Goal: Use online tool/utility: Utilize a website feature to perform a specific function

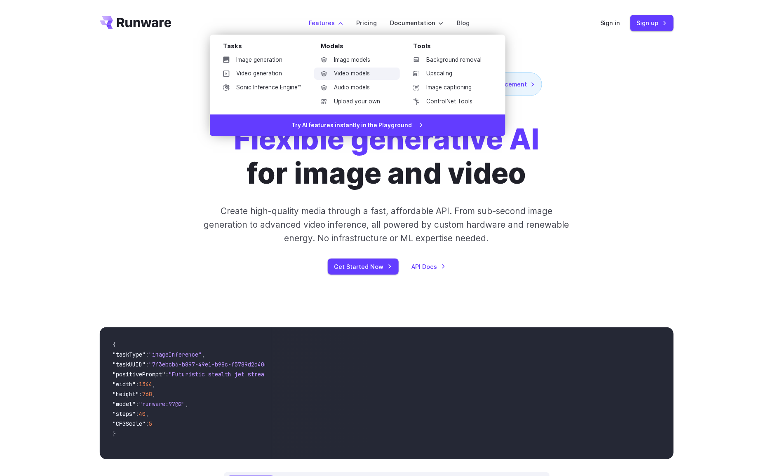
click at [349, 72] on link "Video models" at bounding box center [357, 74] width 86 height 12
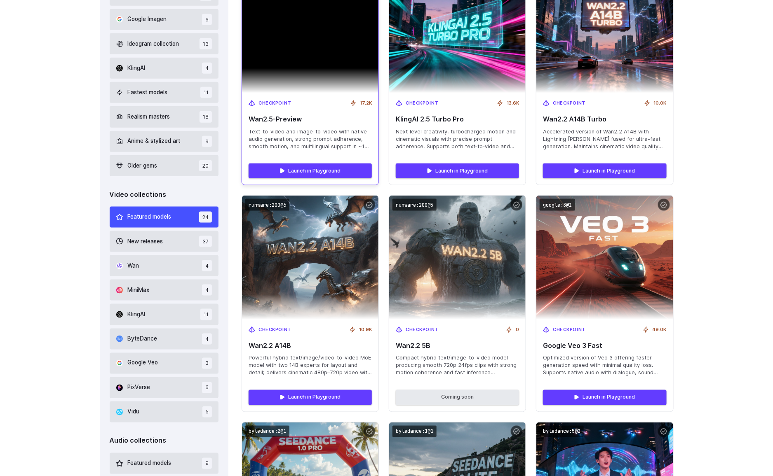
scroll to position [342, 0]
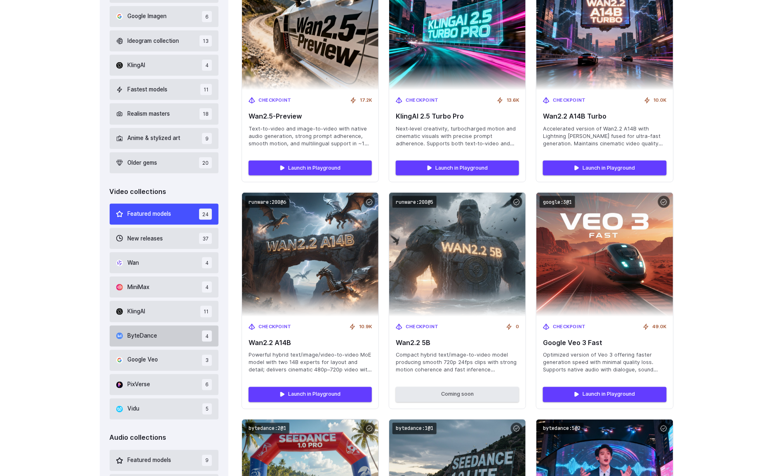
click at [154, 335] on span "ByteDance" at bounding box center [143, 336] width 30 height 9
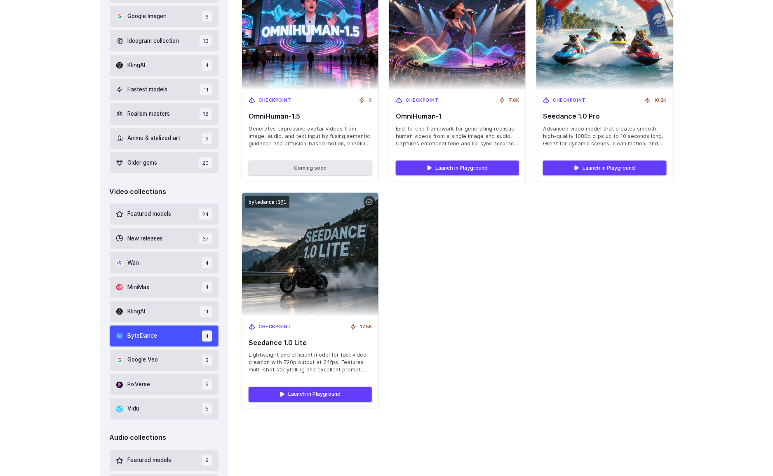
click at [139, 349] on div "Featured models 24 New releases 37 Wan 4 MiniMax 4 KlingAI 11 ByteDance 4 Googl…" at bounding box center [164, 312] width 109 height 216
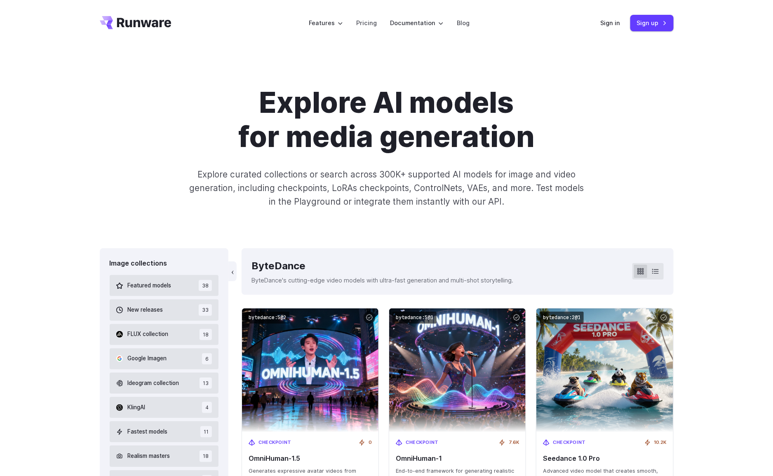
click at [175, 163] on div "Explore AI models for media generation Explore curated collections or search ac…" at bounding box center [387, 147] width 574 height 123
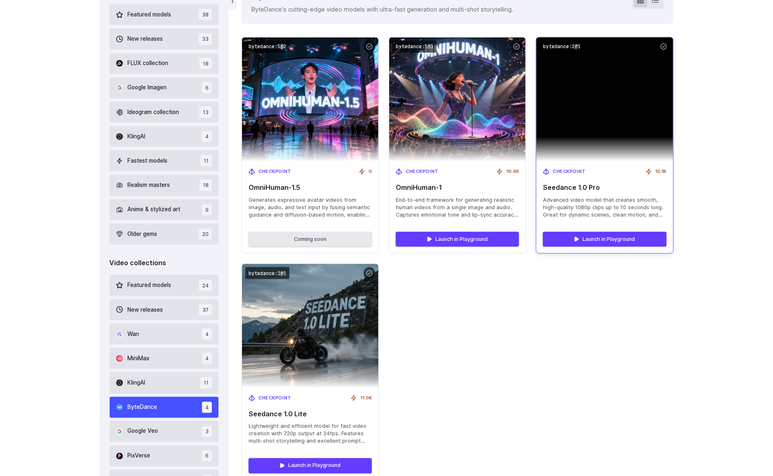
scroll to position [277, 0]
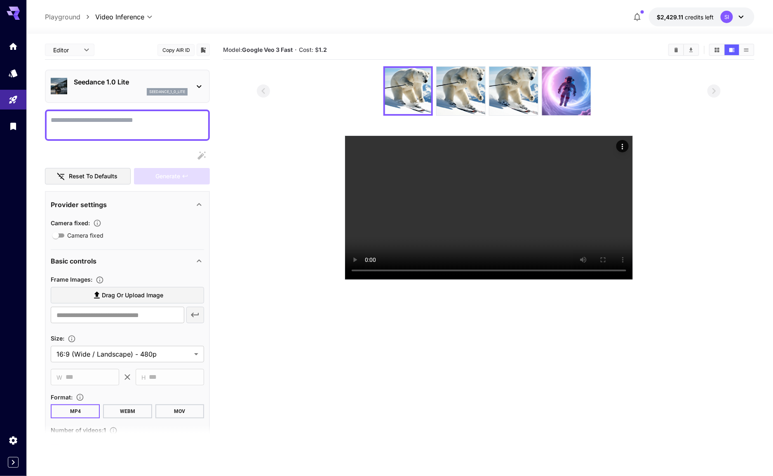
click at [190, 82] on div "Seedance 1.0 Lite seedance_1_0_lite" at bounding box center [127, 86] width 153 height 25
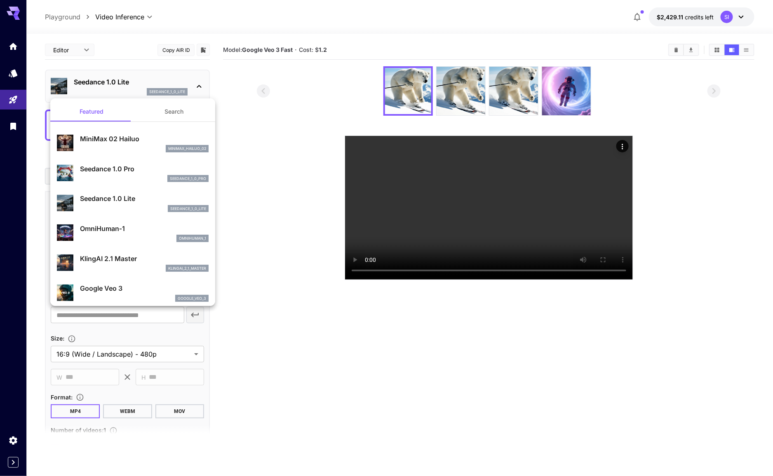
click at [178, 113] on button "Search" at bounding box center [174, 112] width 82 height 20
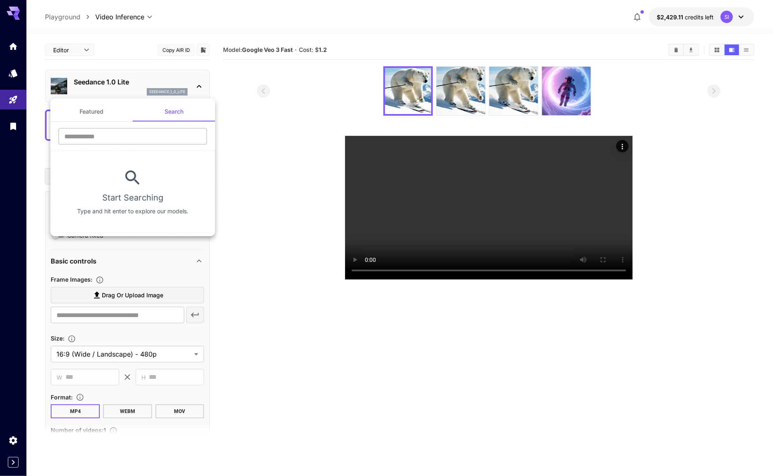
click at [131, 130] on input "text" at bounding box center [133, 136] width 148 height 16
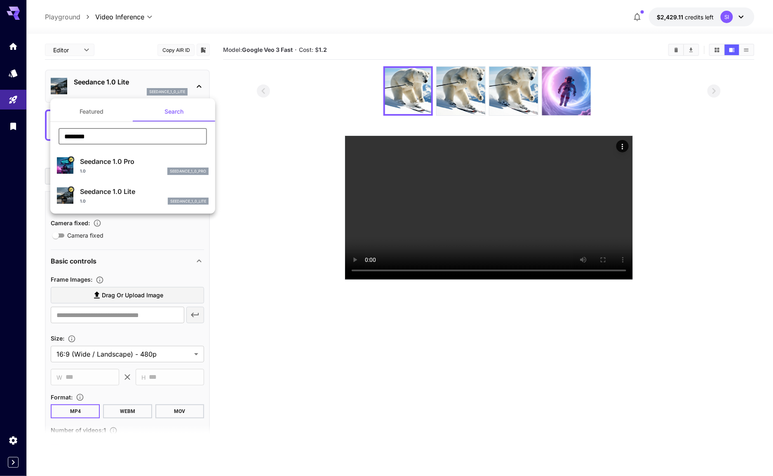
type input "********"
click at [126, 170] on div "1.0 seedance_1_0_pro" at bounding box center [144, 171] width 129 height 7
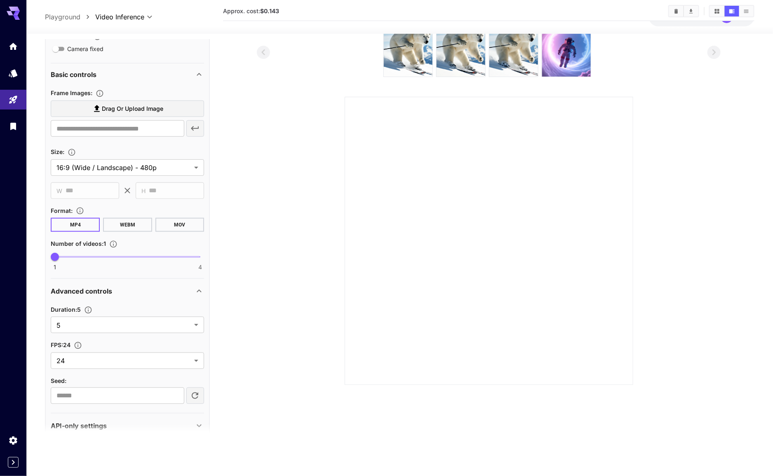
scroll to position [199, 0]
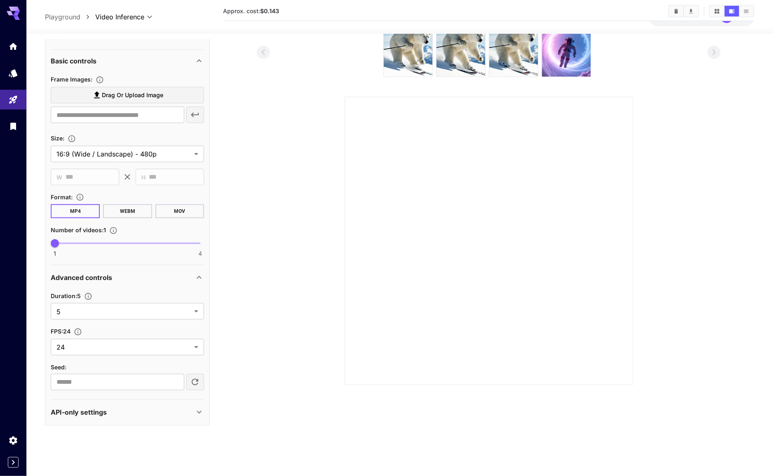
drag, startPoint x: 204, startPoint y: 416, endPoint x: 195, endPoint y: 405, distance: 13.8
click at [203, 416] on icon at bounding box center [199, 413] width 10 height 10
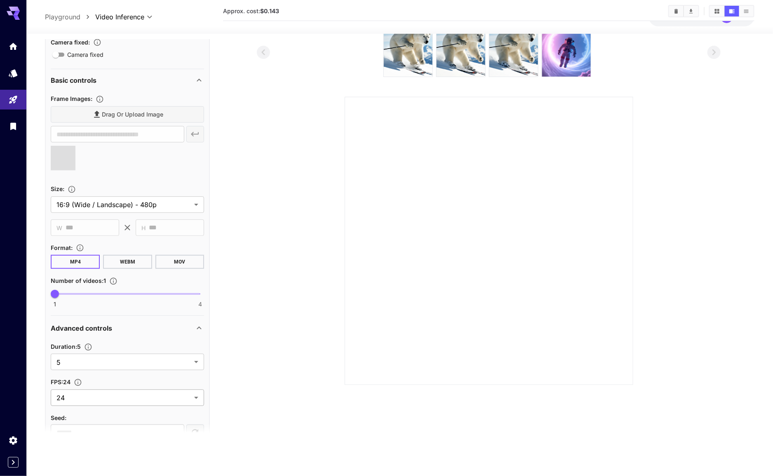
scroll to position [345, 0]
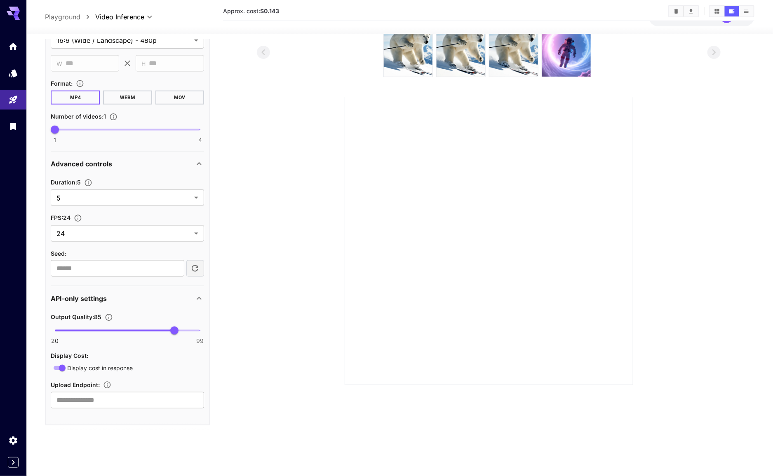
type input "**********"
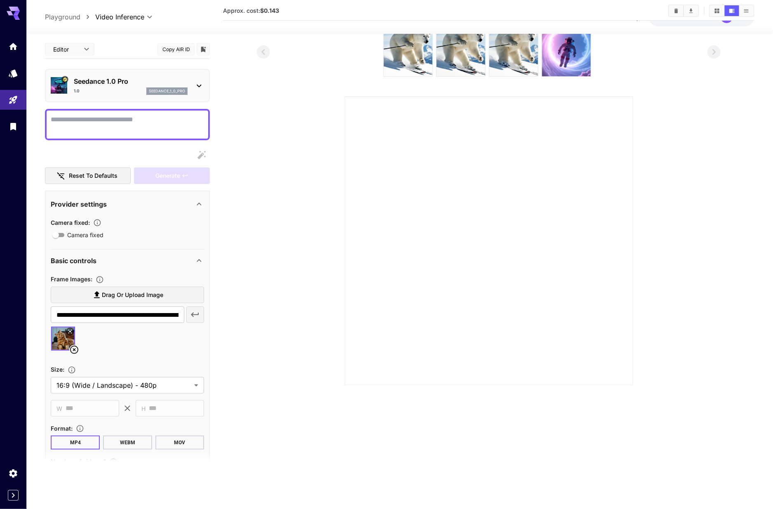
scroll to position [0, 0]
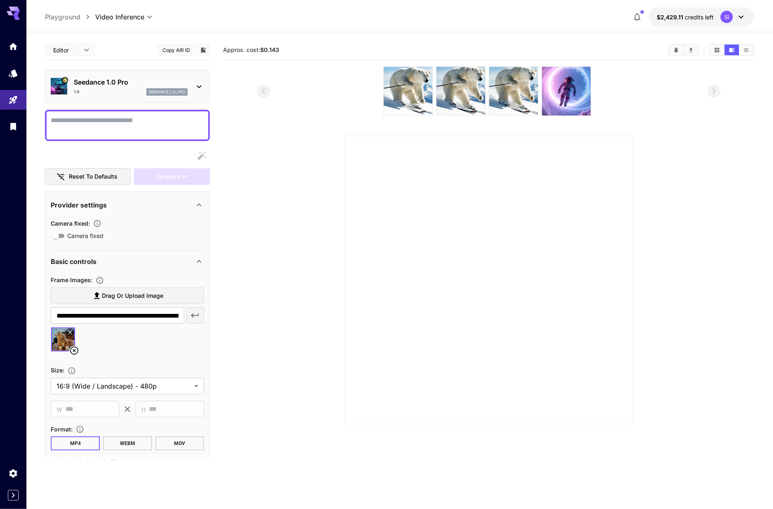
click at [123, 82] on p "Seedance 1.0 Pro" at bounding box center [131, 82] width 114 height 10
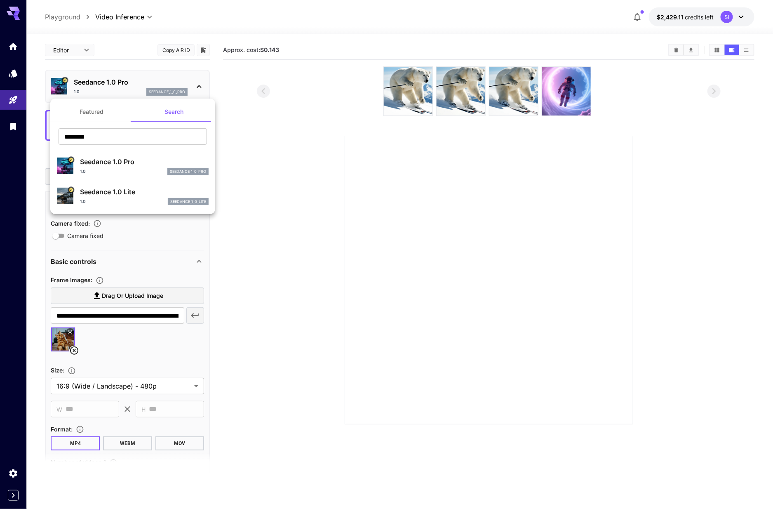
click at [123, 82] on div at bounding box center [386, 254] width 773 height 509
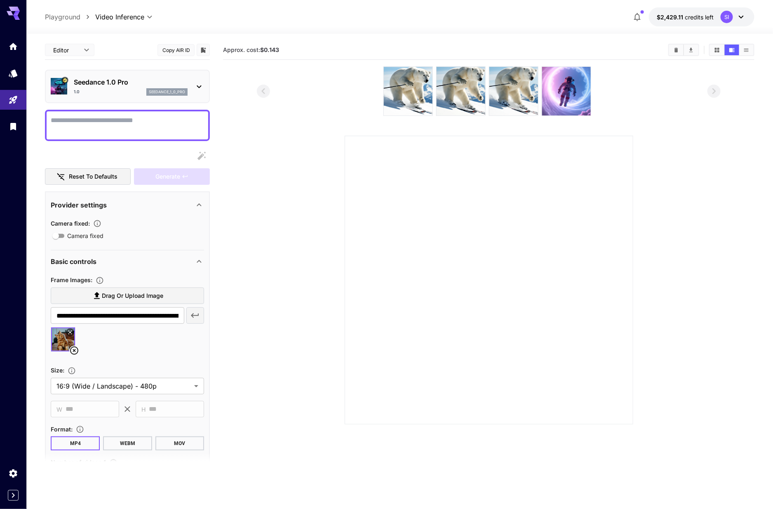
click at [197, 86] on icon at bounding box center [199, 87] width 10 height 10
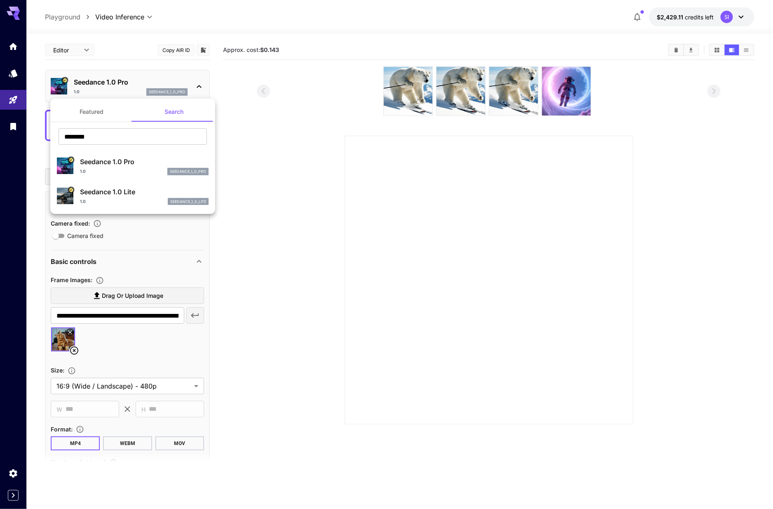
click at [249, 140] on div at bounding box center [386, 254] width 773 height 509
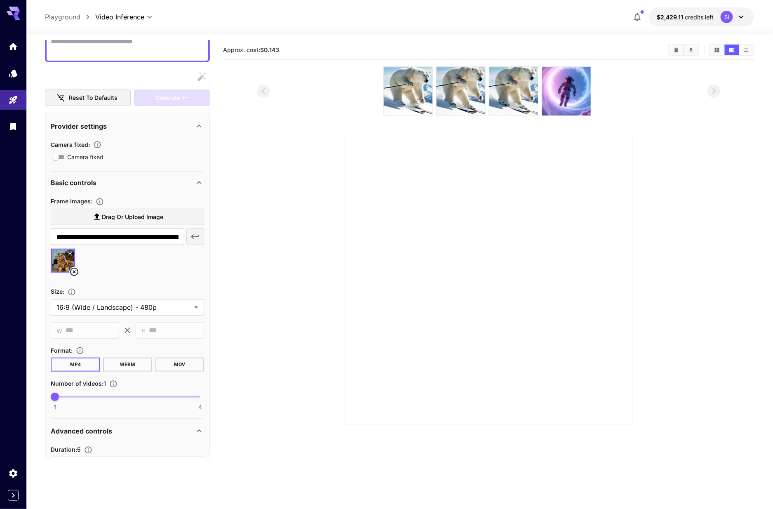
scroll to position [72, 0]
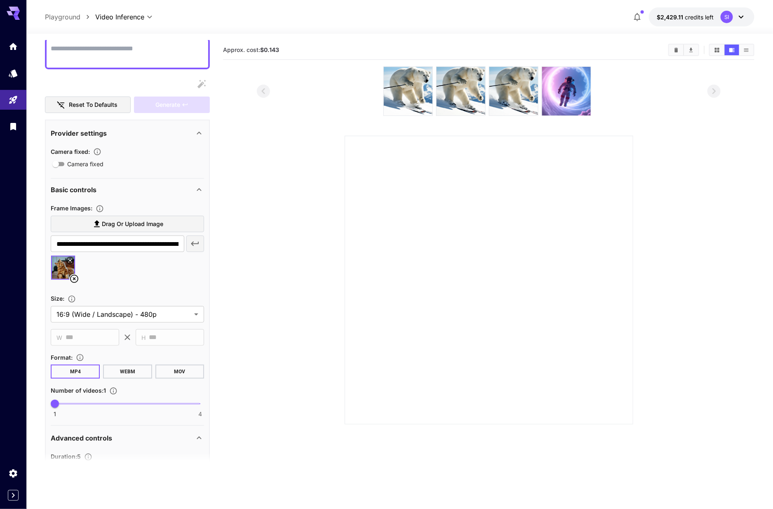
click at [234, 239] on section at bounding box center [488, 245] width 531 height 358
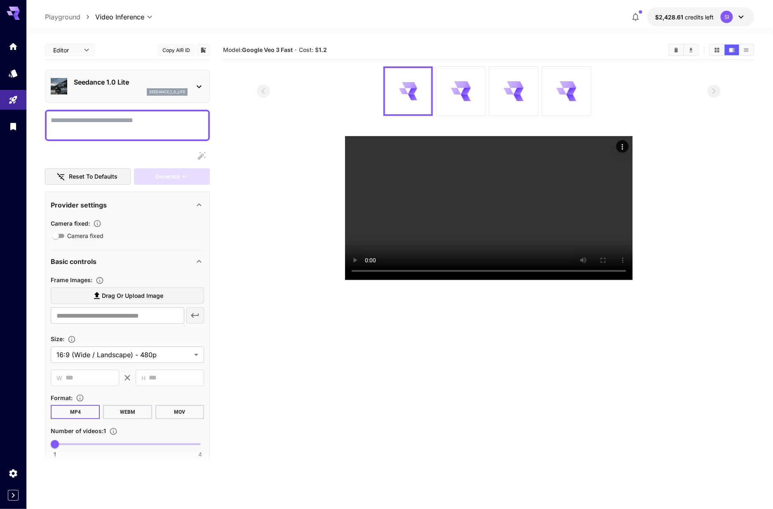
click at [197, 87] on icon at bounding box center [199, 87] width 10 height 10
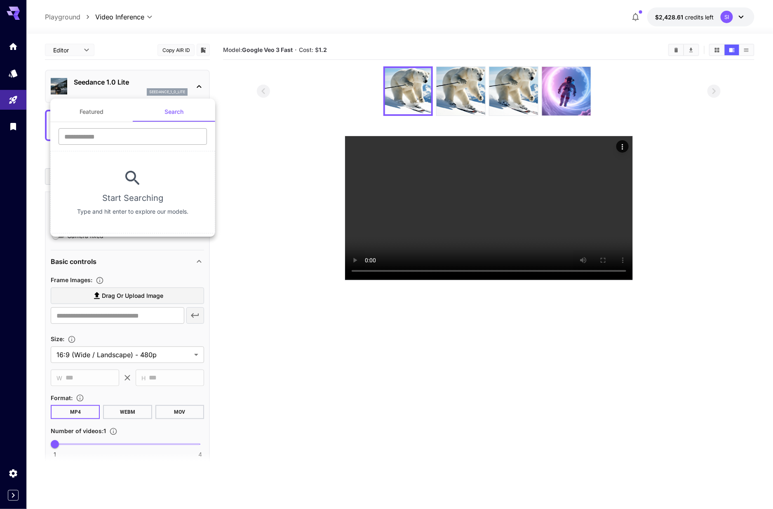
click at [99, 134] on input "text" at bounding box center [133, 136] width 148 height 16
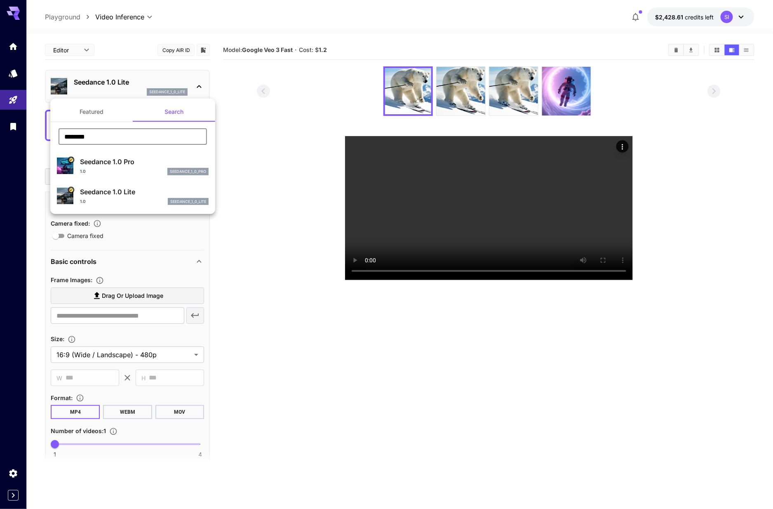
type input "********"
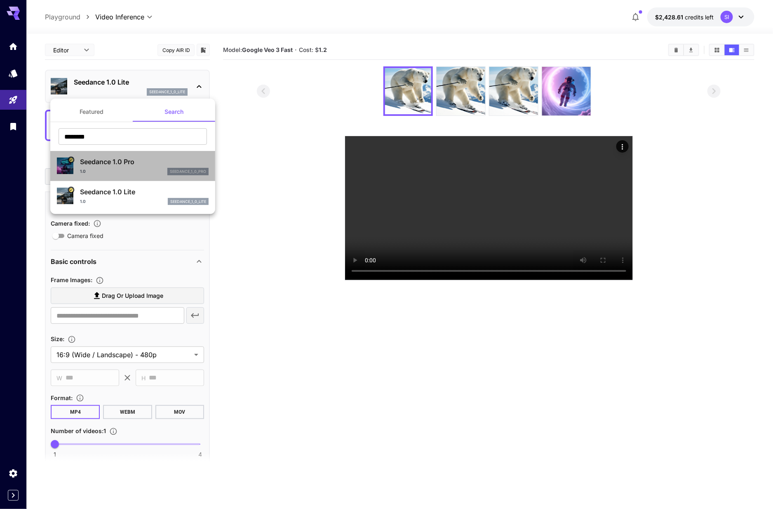
drag, startPoint x: 124, startPoint y: 158, endPoint x: 138, endPoint y: 159, distance: 14.4
click at [124, 158] on p "Seedance 1.0 Pro" at bounding box center [144, 162] width 129 height 10
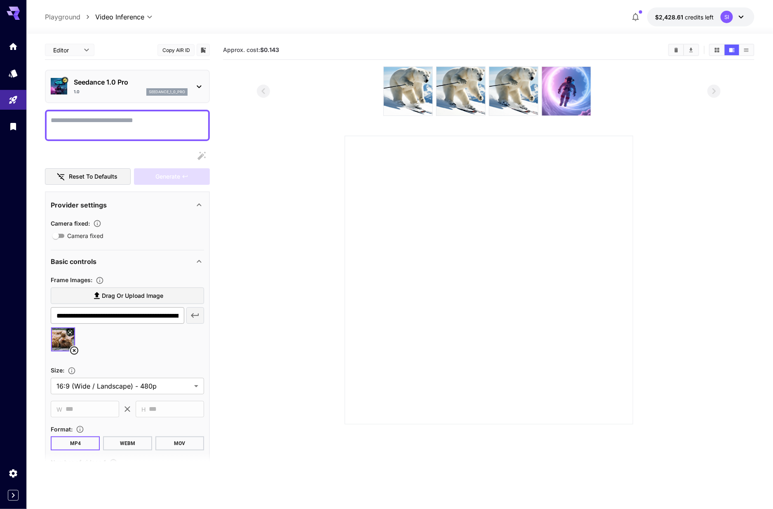
scroll to position [0, 1]
click at [96, 115] on textarea "Camera fixed" at bounding box center [127, 125] width 153 height 20
type input "**********"
type textarea "*******"
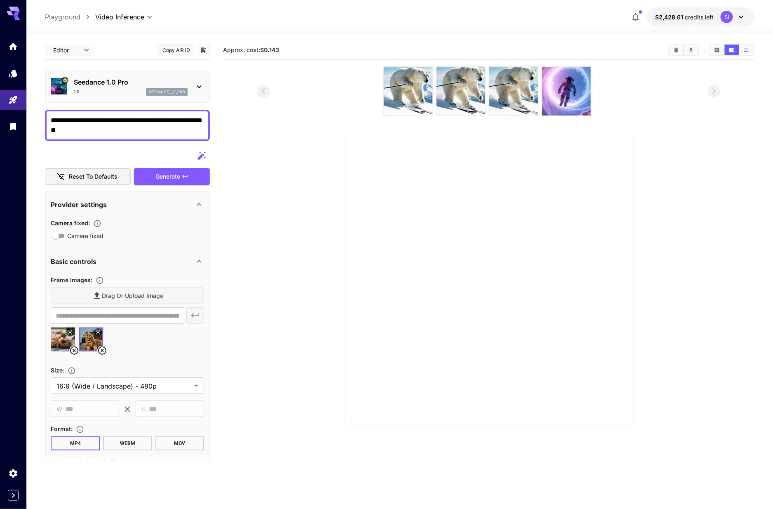
type textarea "**********"
click at [180, 176] on div "Generate" at bounding box center [172, 176] width 76 height 17
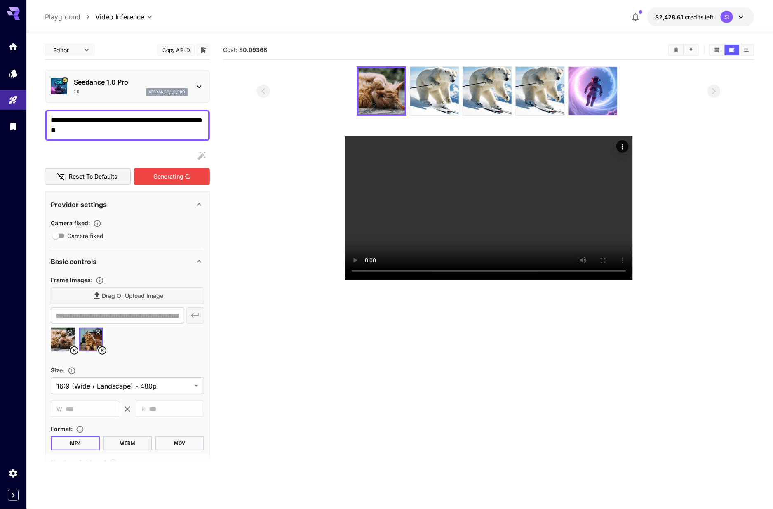
click at [61, 334] on img at bounding box center [63, 339] width 24 height 24
type input "**********"
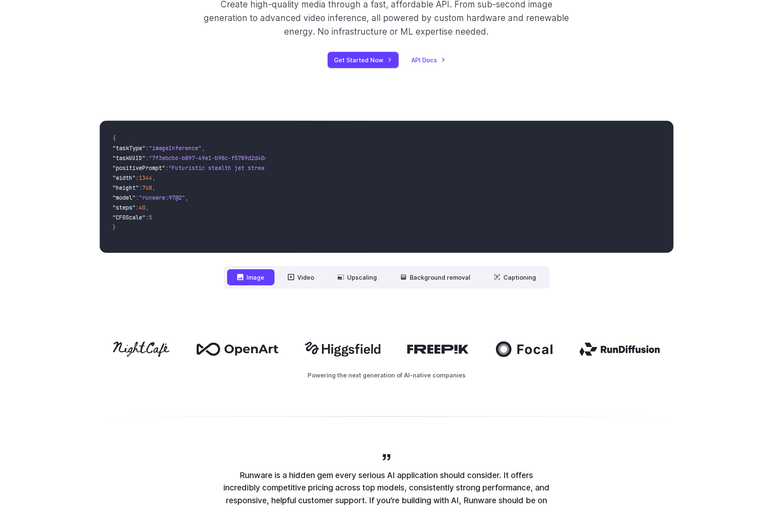
scroll to position [317, 0]
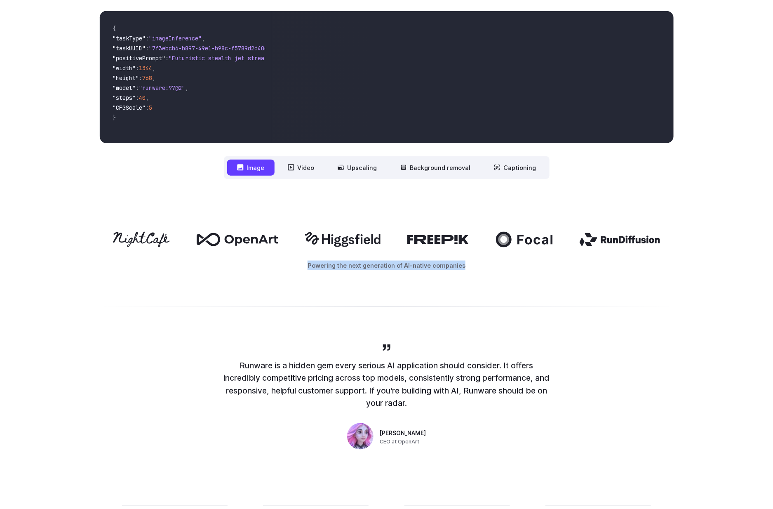
drag, startPoint x: 472, startPoint y: 265, endPoint x: 310, endPoint y: 265, distance: 162.4
click at [310, 265] on p "Powering the next generation of AI-native companies" at bounding box center [387, 264] width 574 height 9
copy p "Powering the next generation of AI-native companies"
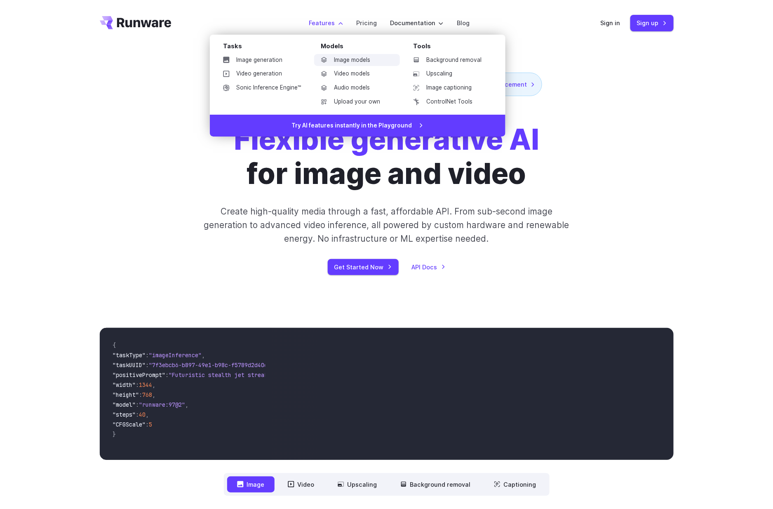
click at [346, 61] on link "Image models" at bounding box center [357, 60] width 86 height 12
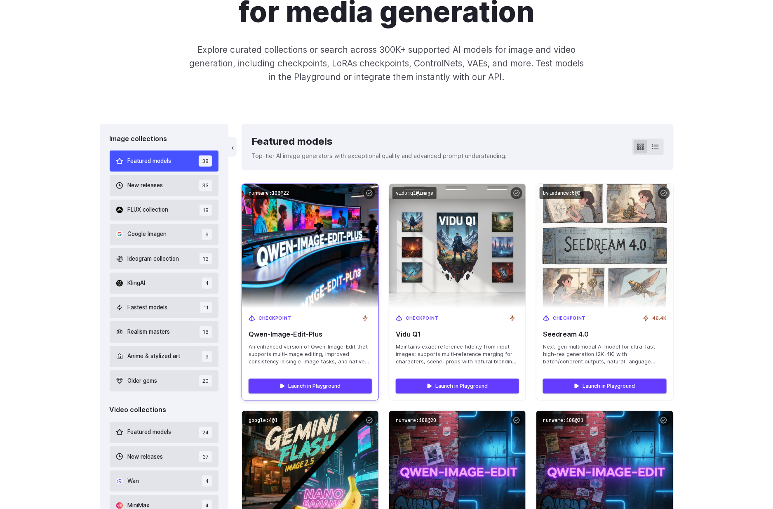
scroll to position [138, 0]
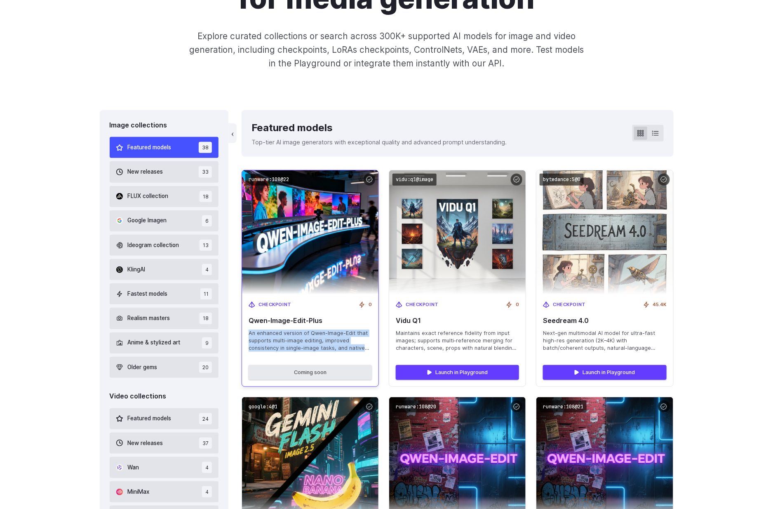
drag, startPoint x: 249, startPoint y: 332, endPoint x: 370, endPoint y: 351, distance: 122.6
click at [370, 351] on span "An enhanced version of Qwen-Image-Edit that supports multi-image editing, impro…" at bounding box center [310, 340] width 123 height 22
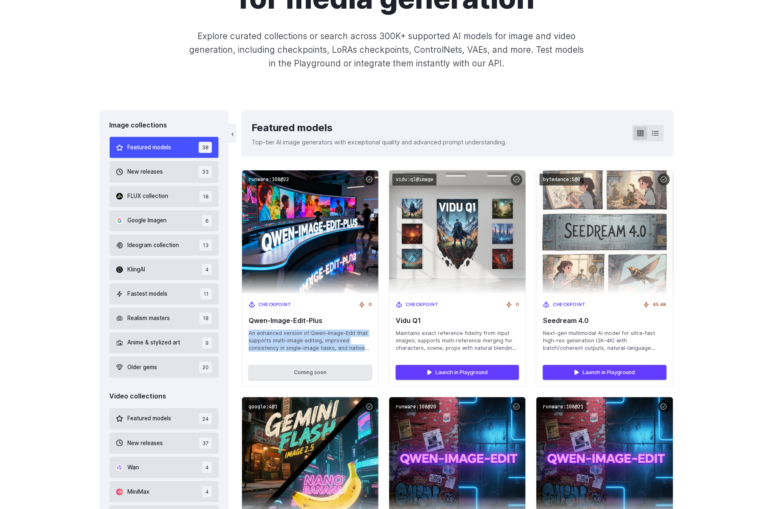
copy span "An enhanced version of [PERSON_NAME]-Image-Edit that supports multi-image editi…"
click at [308, 112] on div "‹ Featured models Top-tier AI image generators with exceptional quality and adv…" at bounding box center [457, 133] width 431 height 47
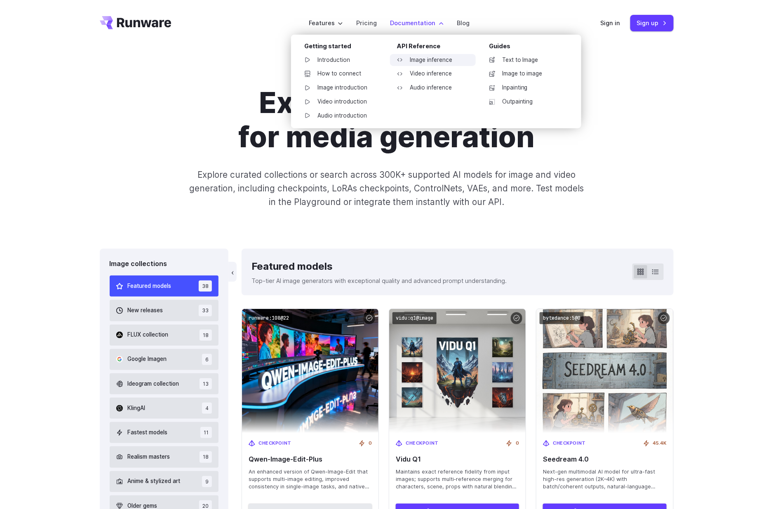
click at [420, 60] on link "Image inference" at bounding box center [433, 60] width 86 height 12
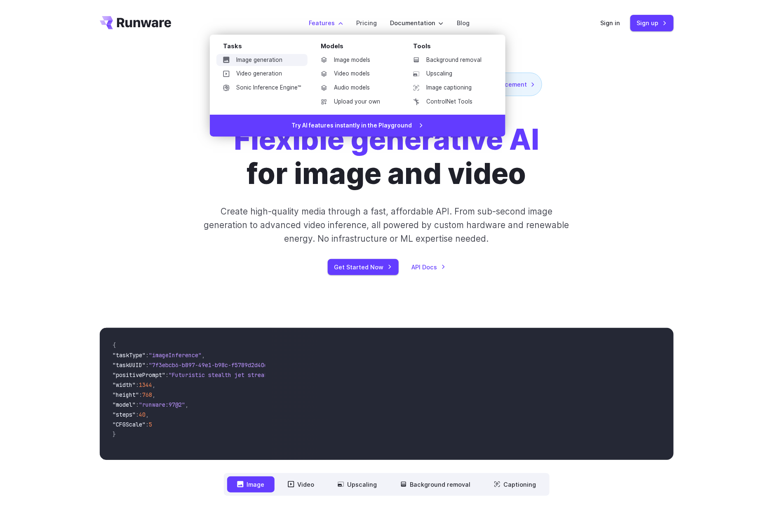
click at [277, 61] on link "Image generation" at bounding box center [261, 60] width 91 height 12
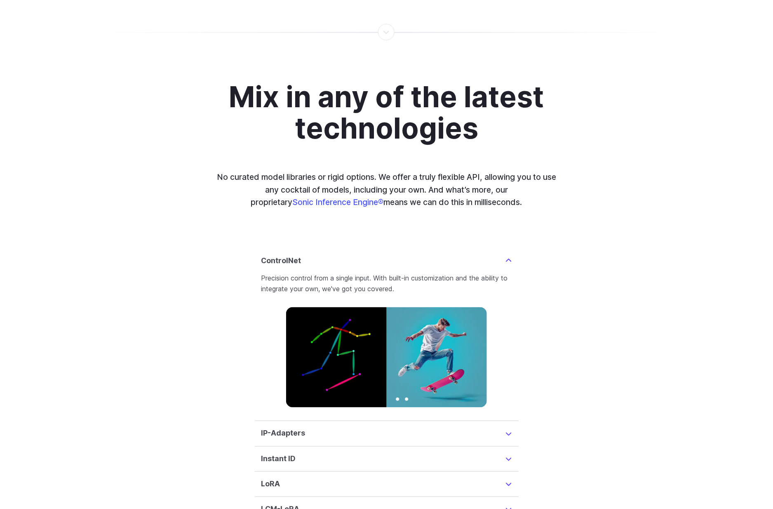
scroll to position [1874, 0]
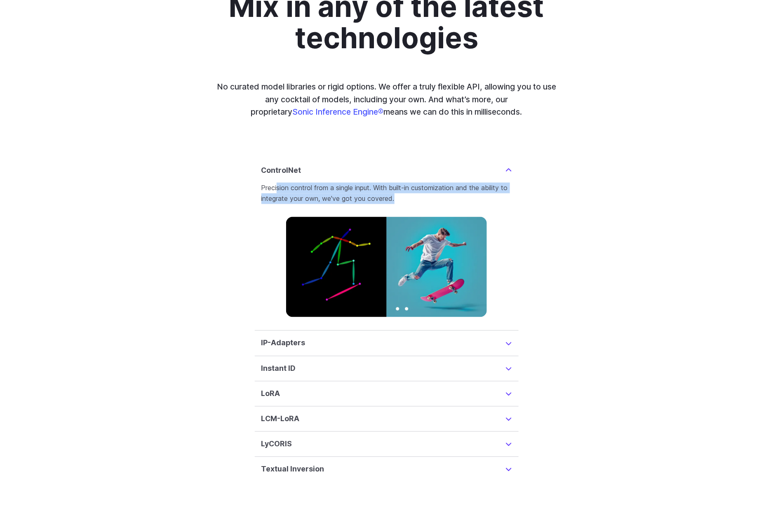
drag, startPoint x: 282, startPoint y: 177, endPoint x: 406, endPoint y: 181, distance: 124.5
click at [406, 183] on p "Precision control from a single input. With built-in customization and the abil…" at bounding box center [386, 193] width 251 height 21
click at [356, 183] on p "Precision control from a single input. With built-in customization and the abil…" at bounding box center [386, 193] width 251 height 21
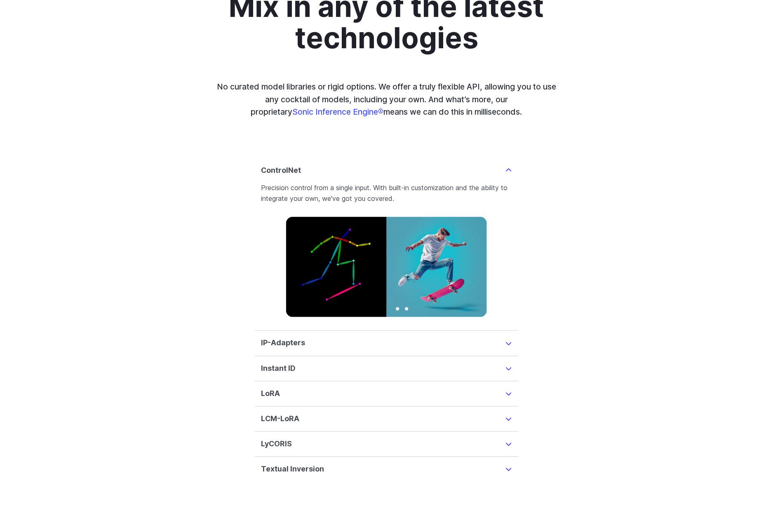
drag, startPoint x: 406, startPoint y: 253, endPoint x: 401, endPoint y: 253, distance: 5.4
